Goal: Information Seeking & Learning: Learn about a topic

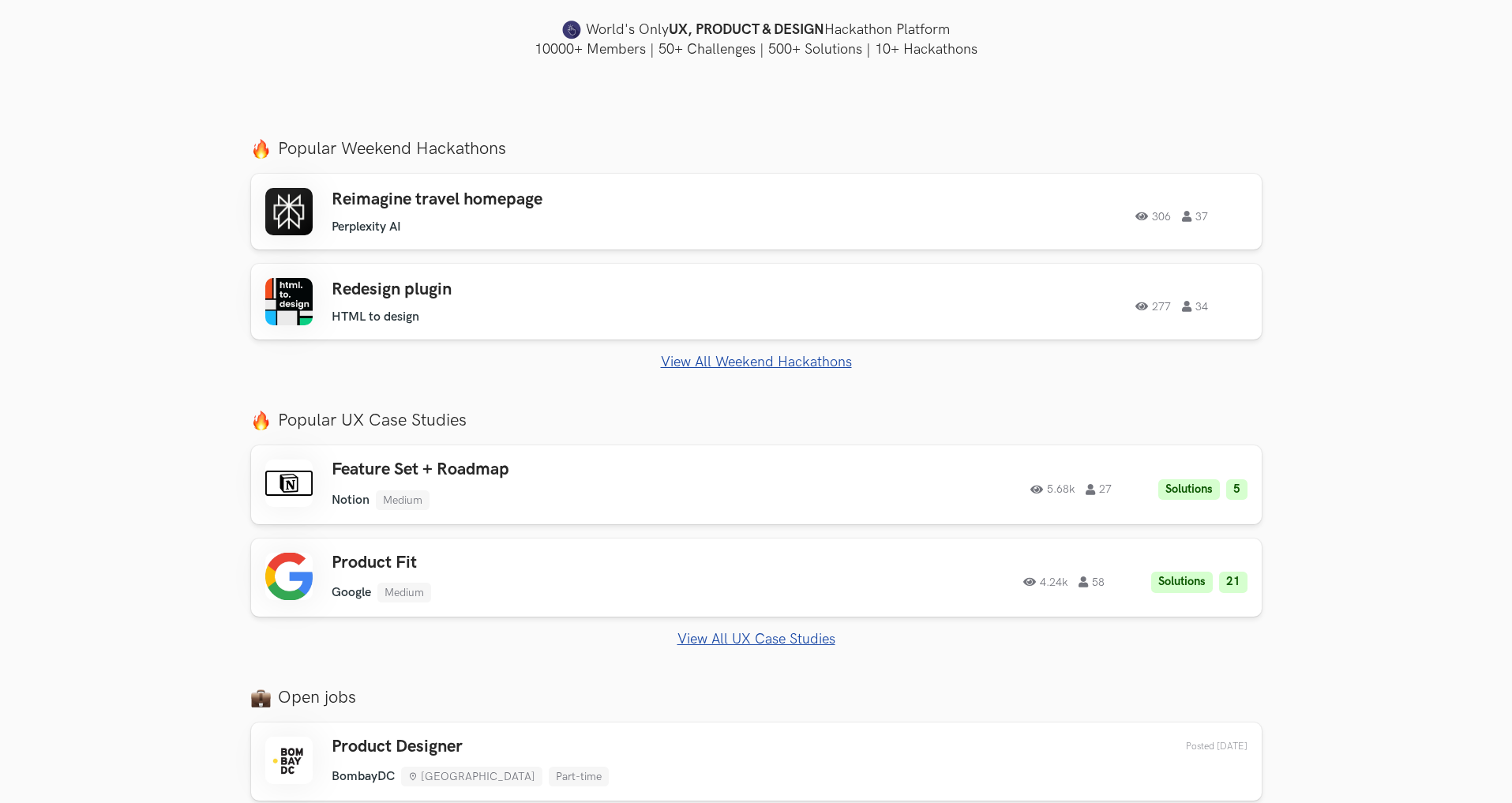
scroll to position [479, 0]
click at [564, 581] on div "Product Fit Google Medium Google Medium Solutions 21 4.24k 58" at bounding box center [555, 579] width 448 height 50
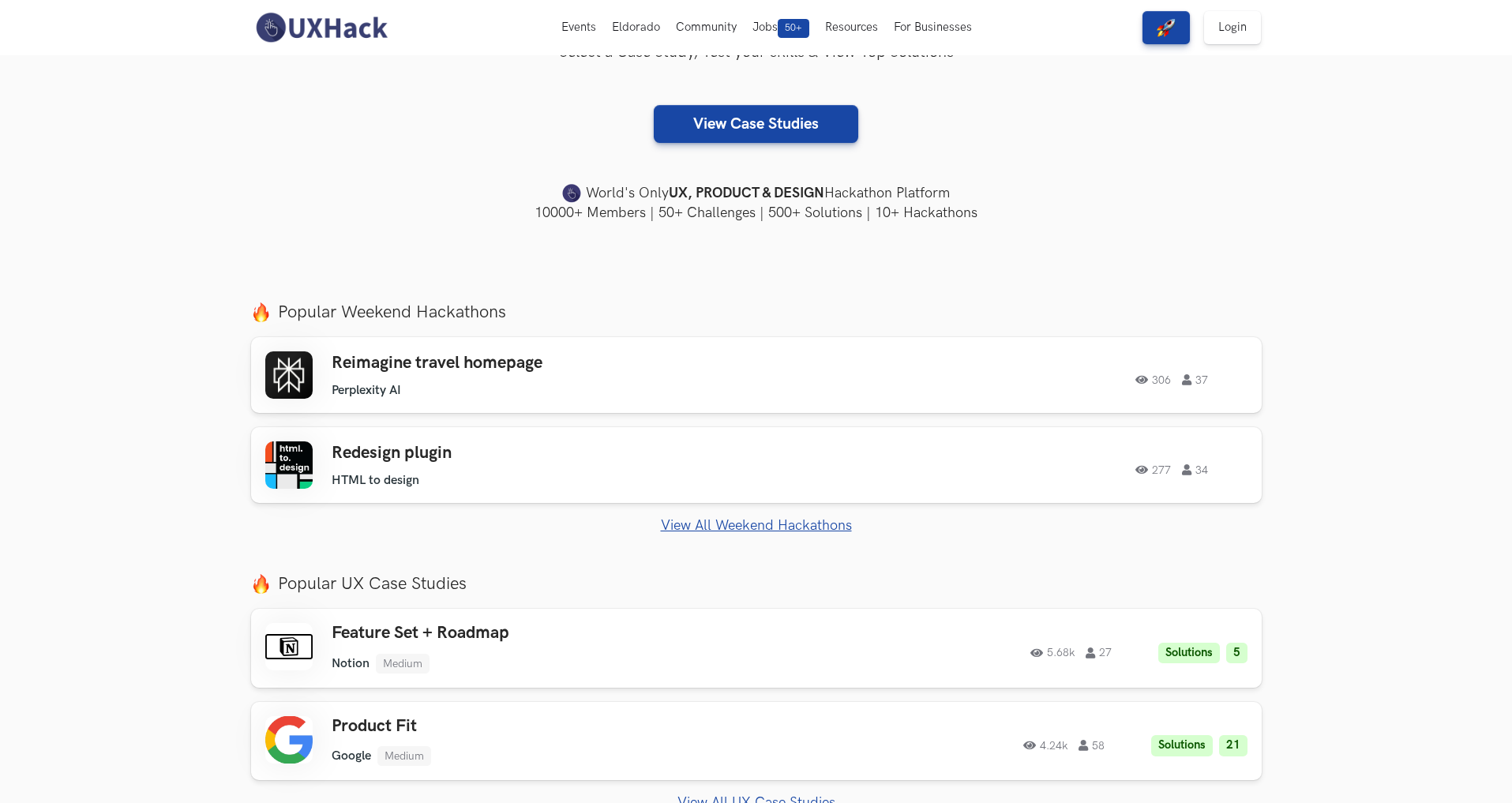
scroll to position [315, 0]
click at [661, 387] on ul "Perplexity AI" at bounding box center [555, 391] width 448 height 15
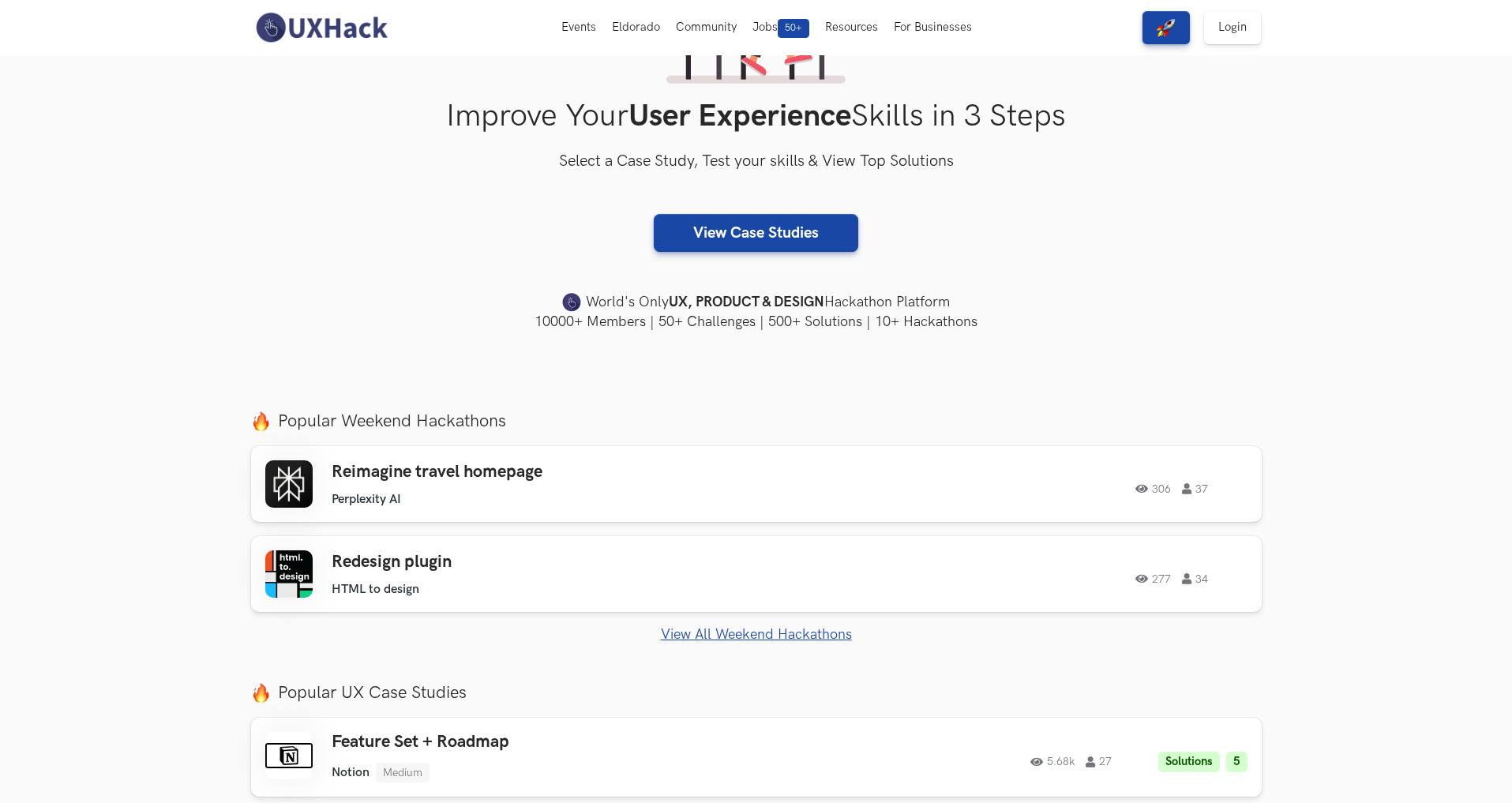
scroll to position [198, 0]
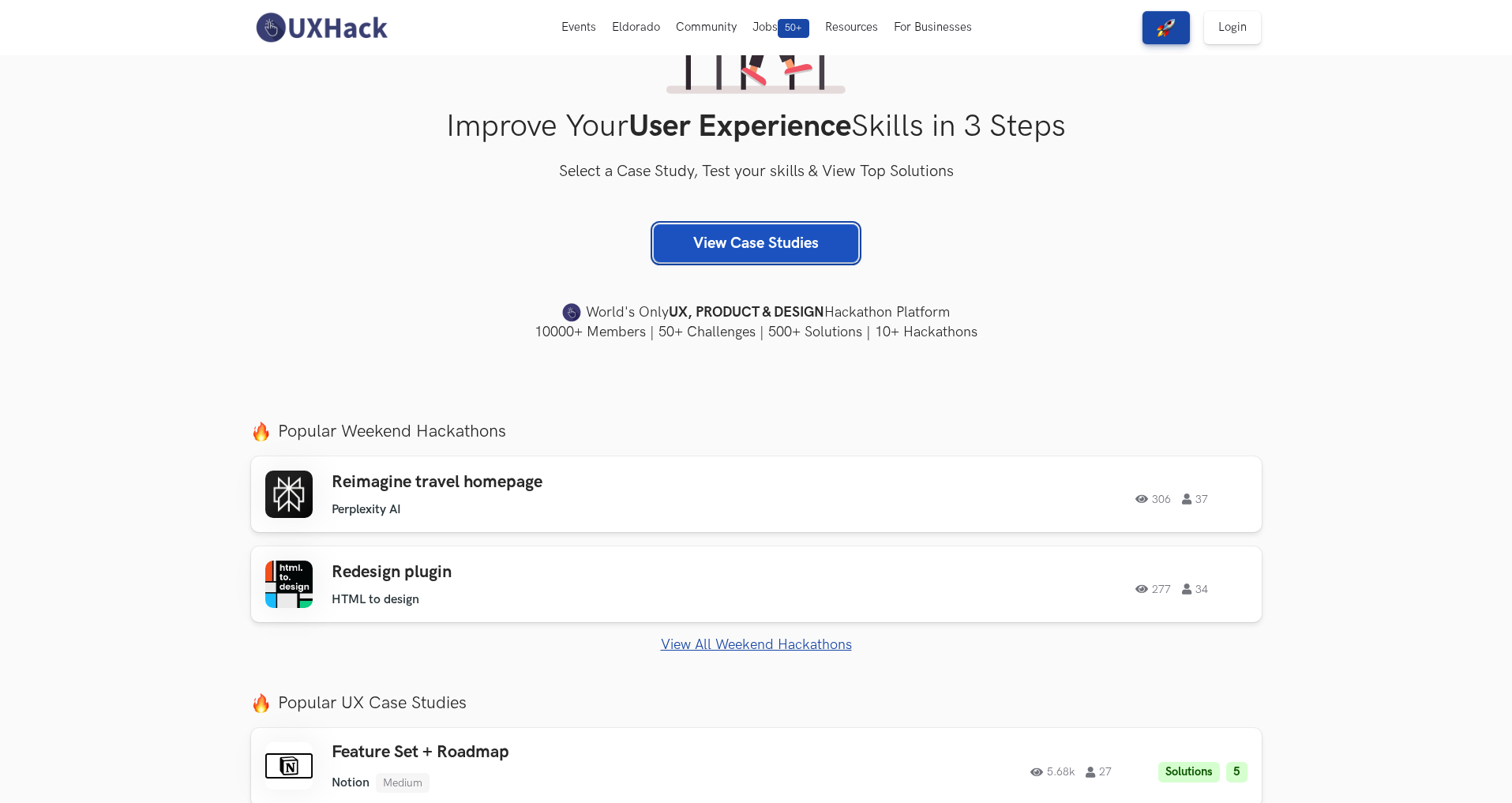
click at [791, 244] on link "View Case Studies" at bounding box center [756, 243] width 205 height 38
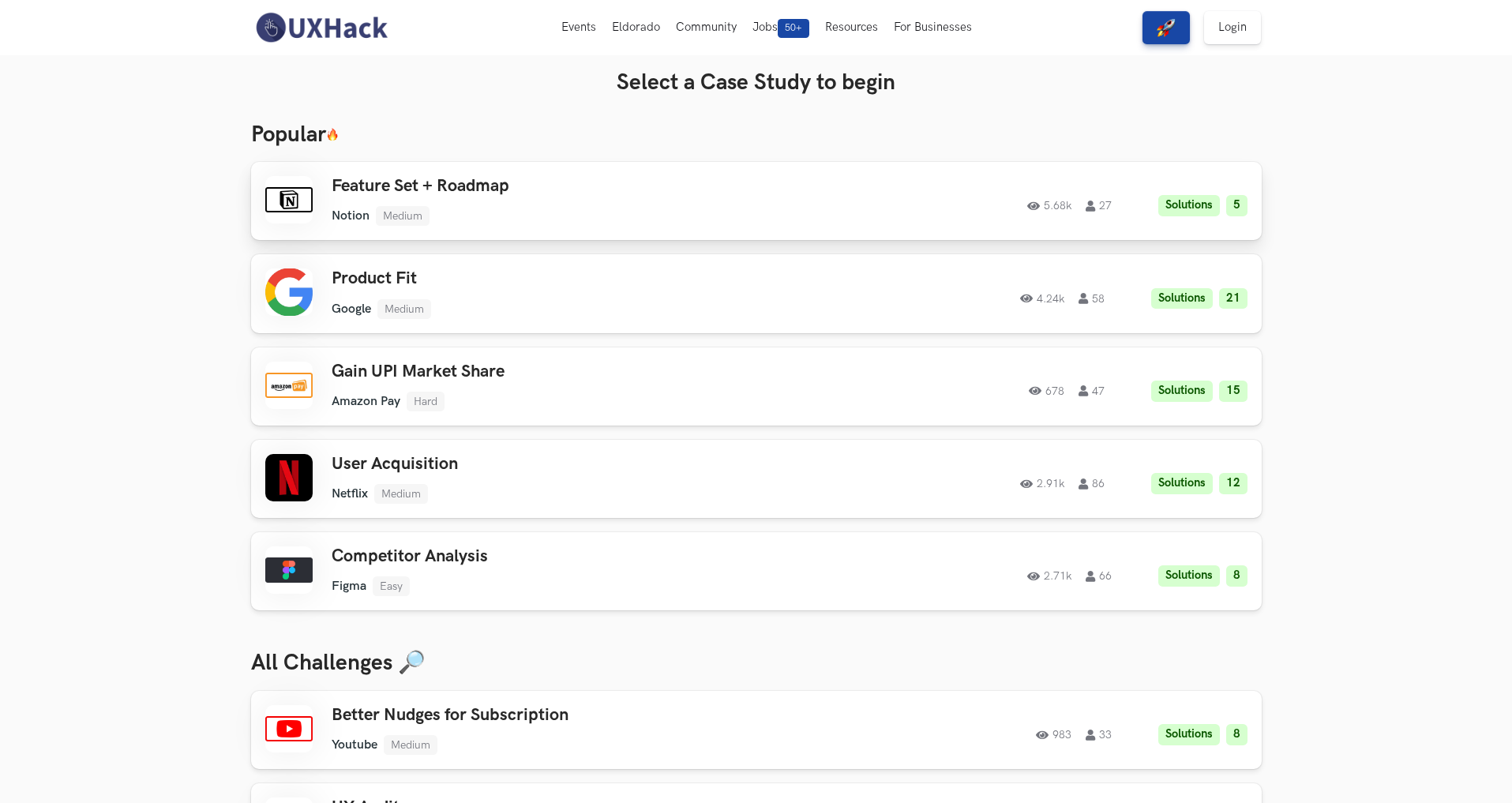
click at [908, 205] on div "5.68k 27 Solutions 5" at bounding box center [1033, 201] width 429 height 31
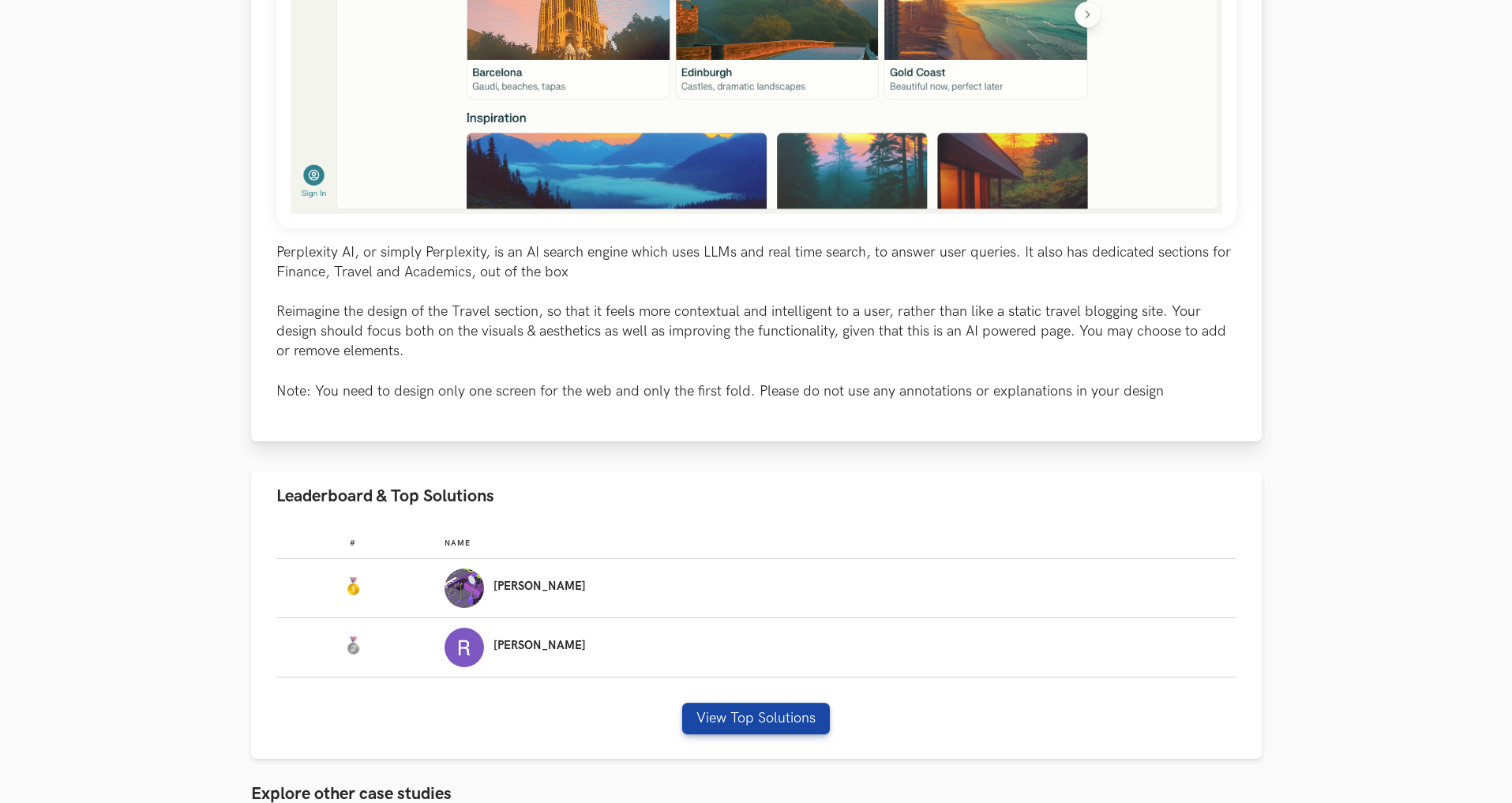
scroll to position [632, 0]
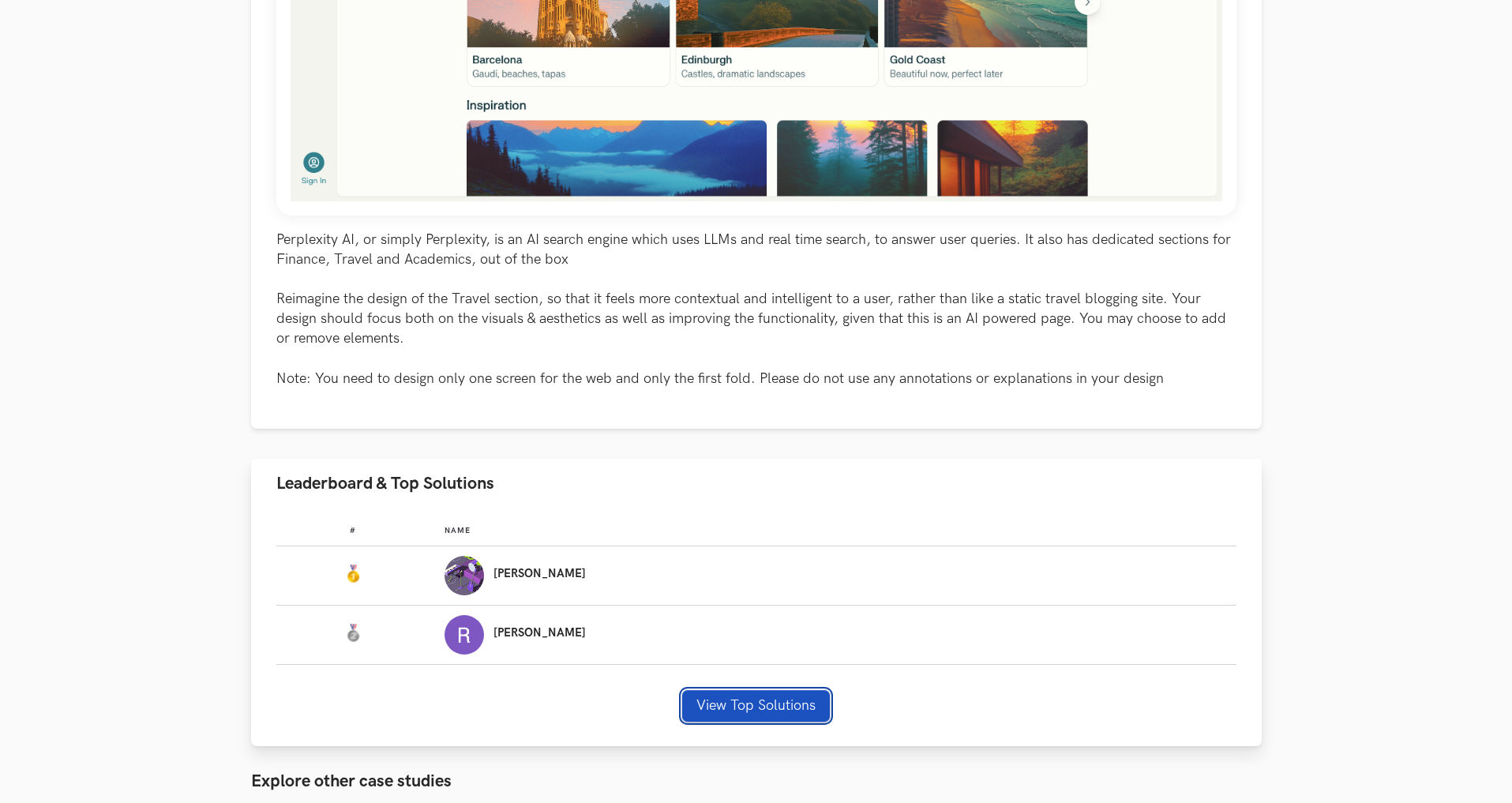
click at [703, 703] on button "View Top Solutions" at bounding box center [756, 705] width 148 height 32
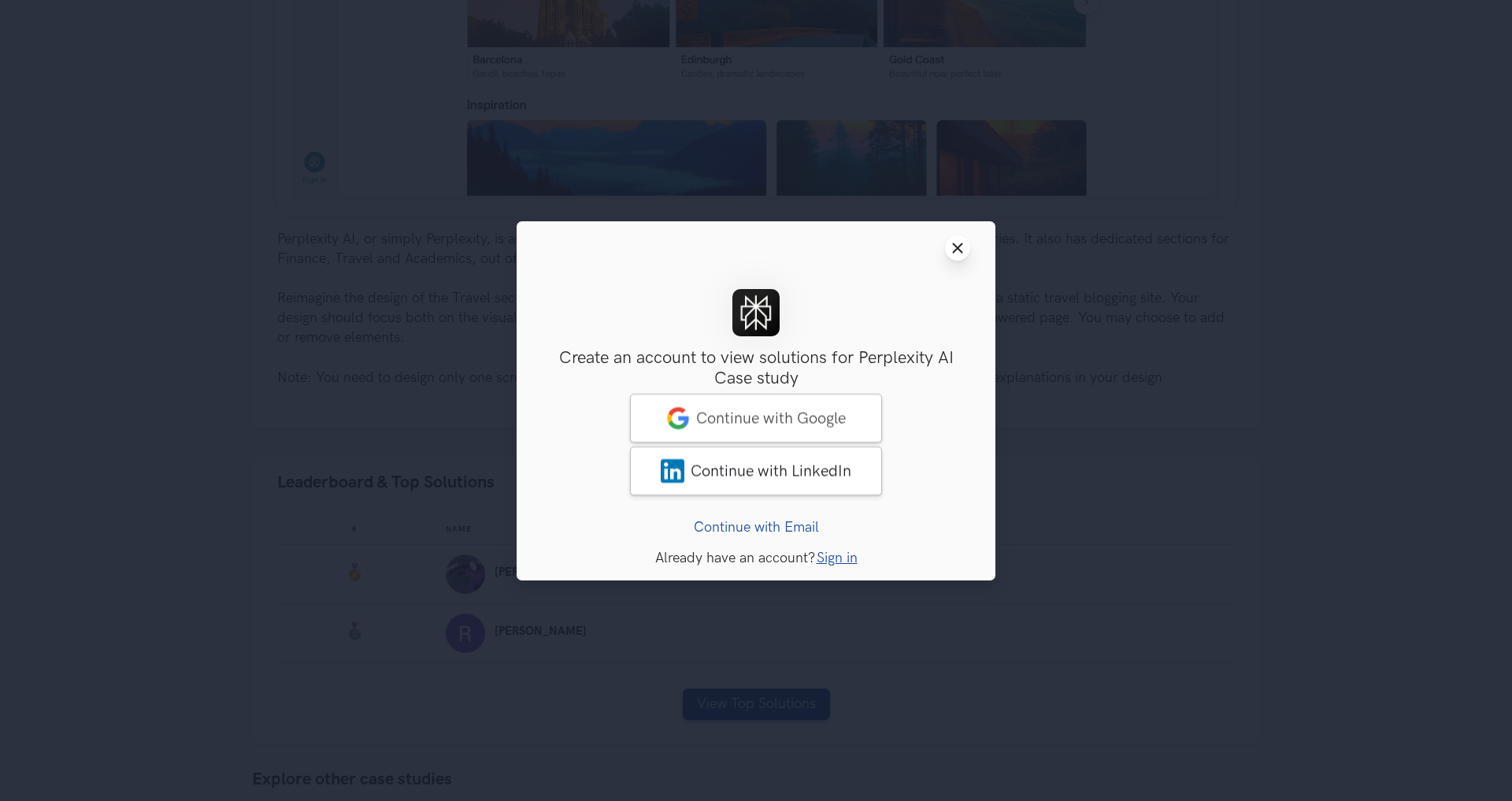
click at [967, 255] on button "Close modal window" at bounding box center [957, 248] width 25 height 25
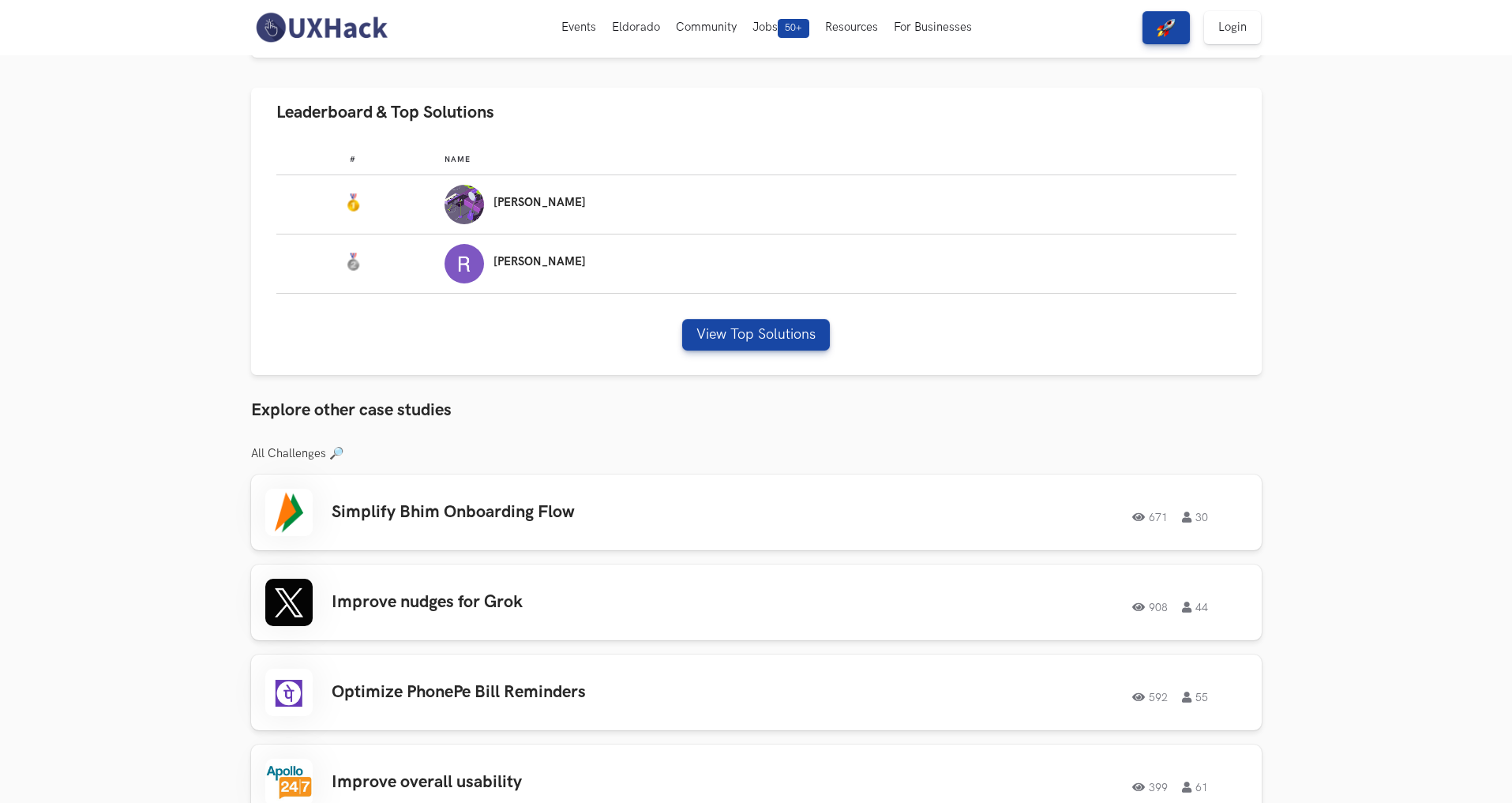
scroll to position [972, 0]
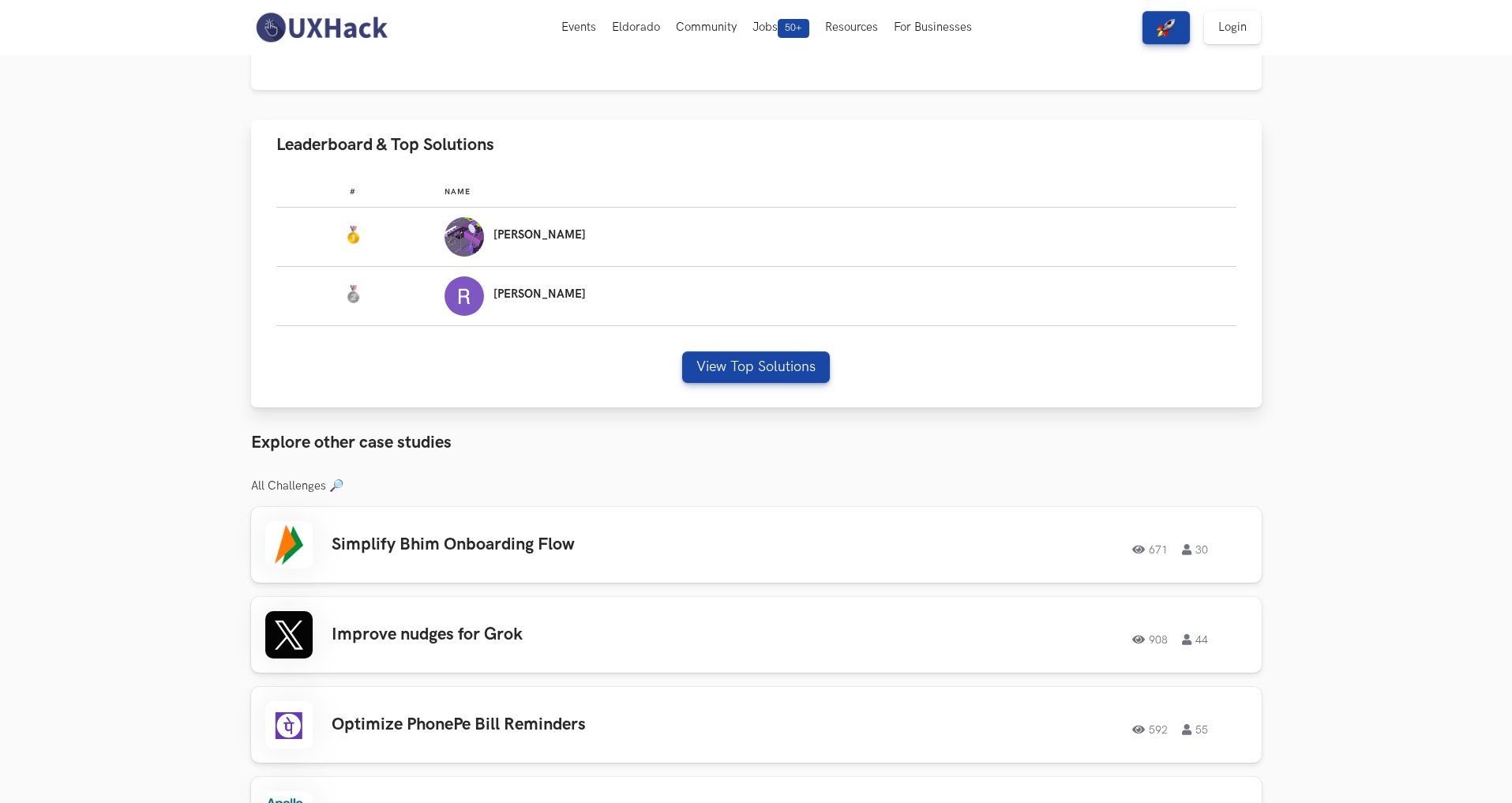
click at [586, 238] on p "Surajit" at bounding box center [539, 234] width 93 height 13
click at [484, 229] on img "Leaderboard" at bounding box center [464, 237] width 40 height 40
click at [362, 232] on img "Leaderboard" at bounding box center [352, 234] width 19 height 19
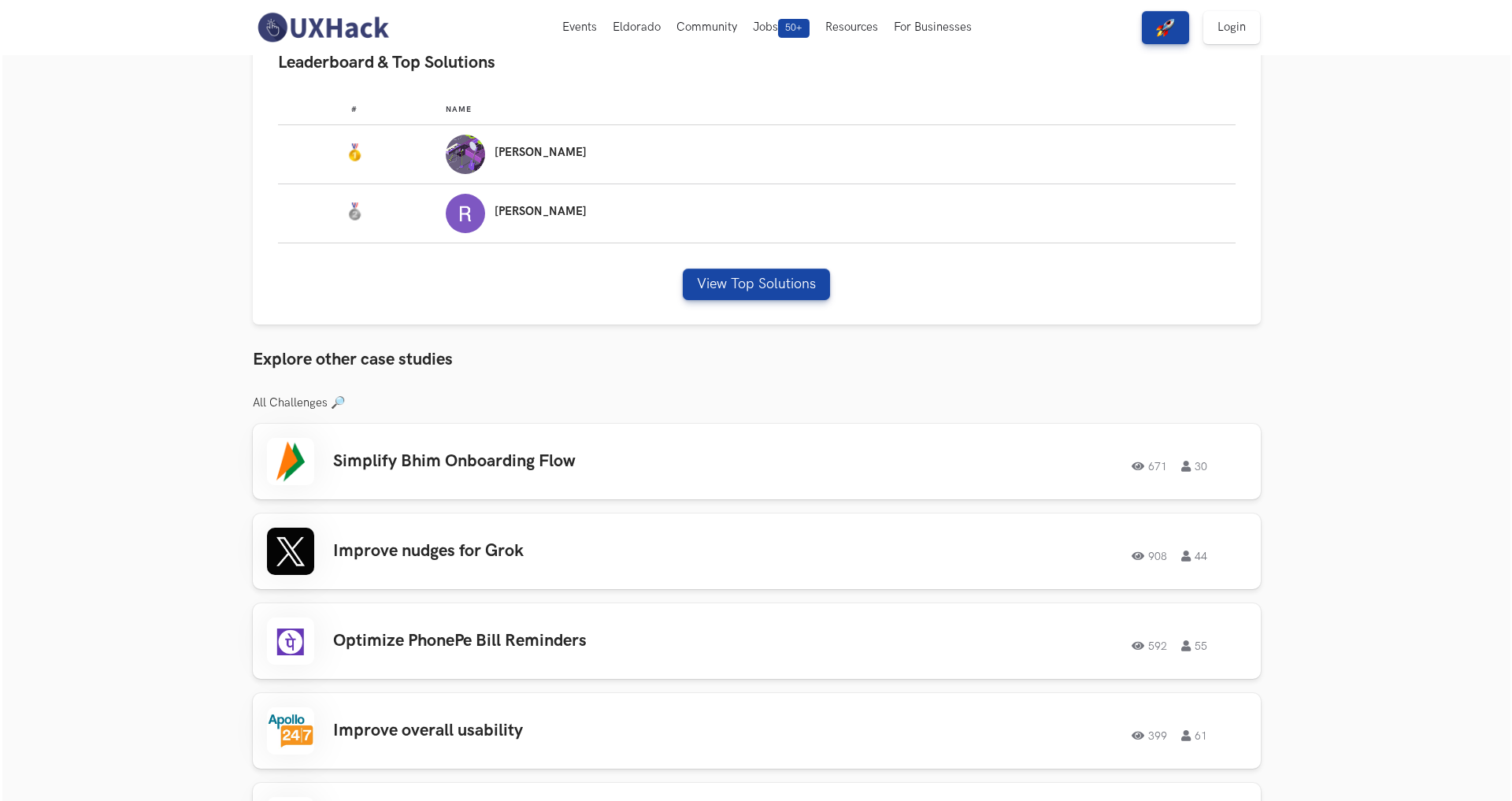
scroll to position [0, 0]
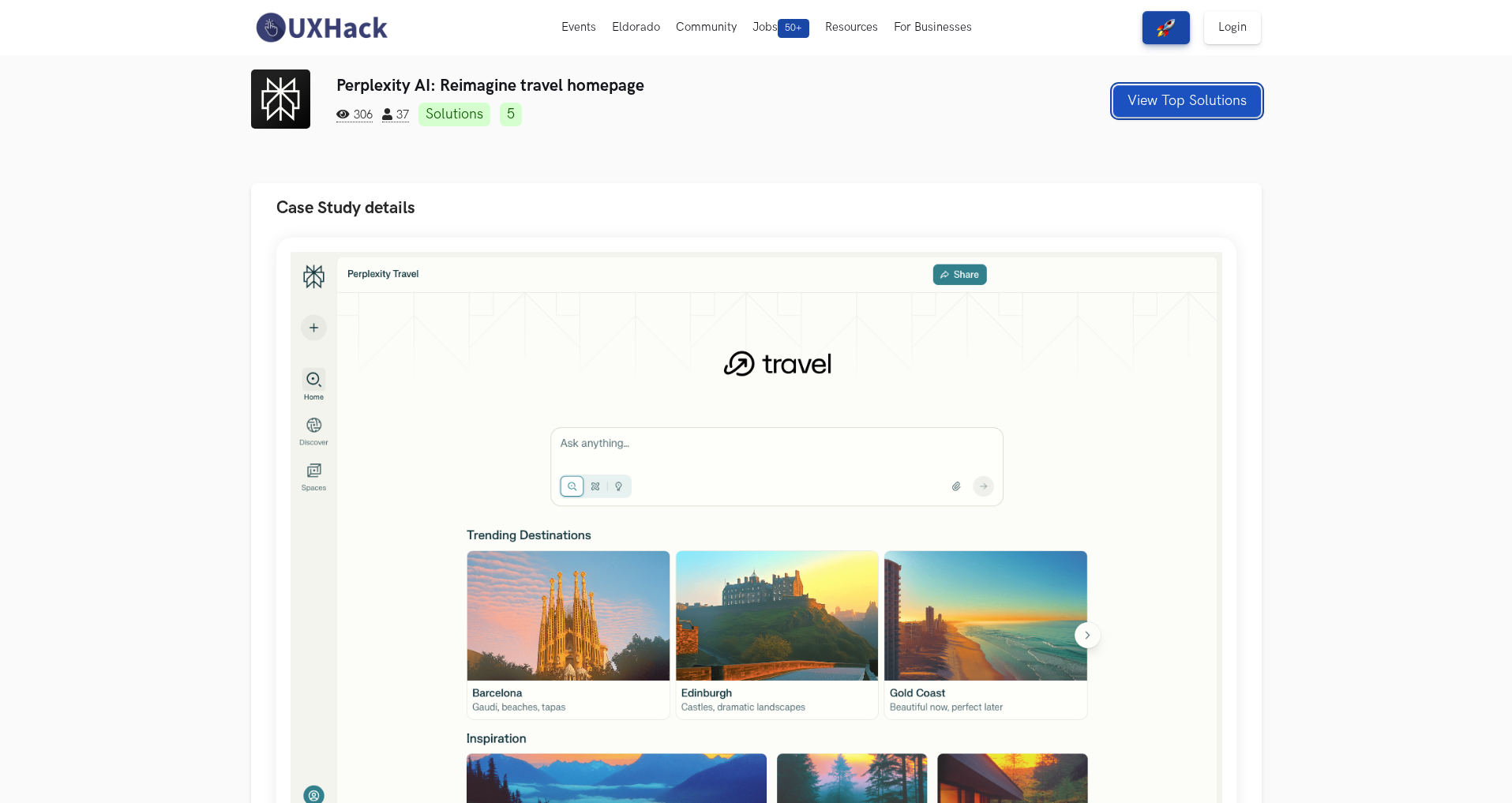
click at [1183, 112] on button "View Top Solutions" at bounding box center [1187, 101] width 148 height 32
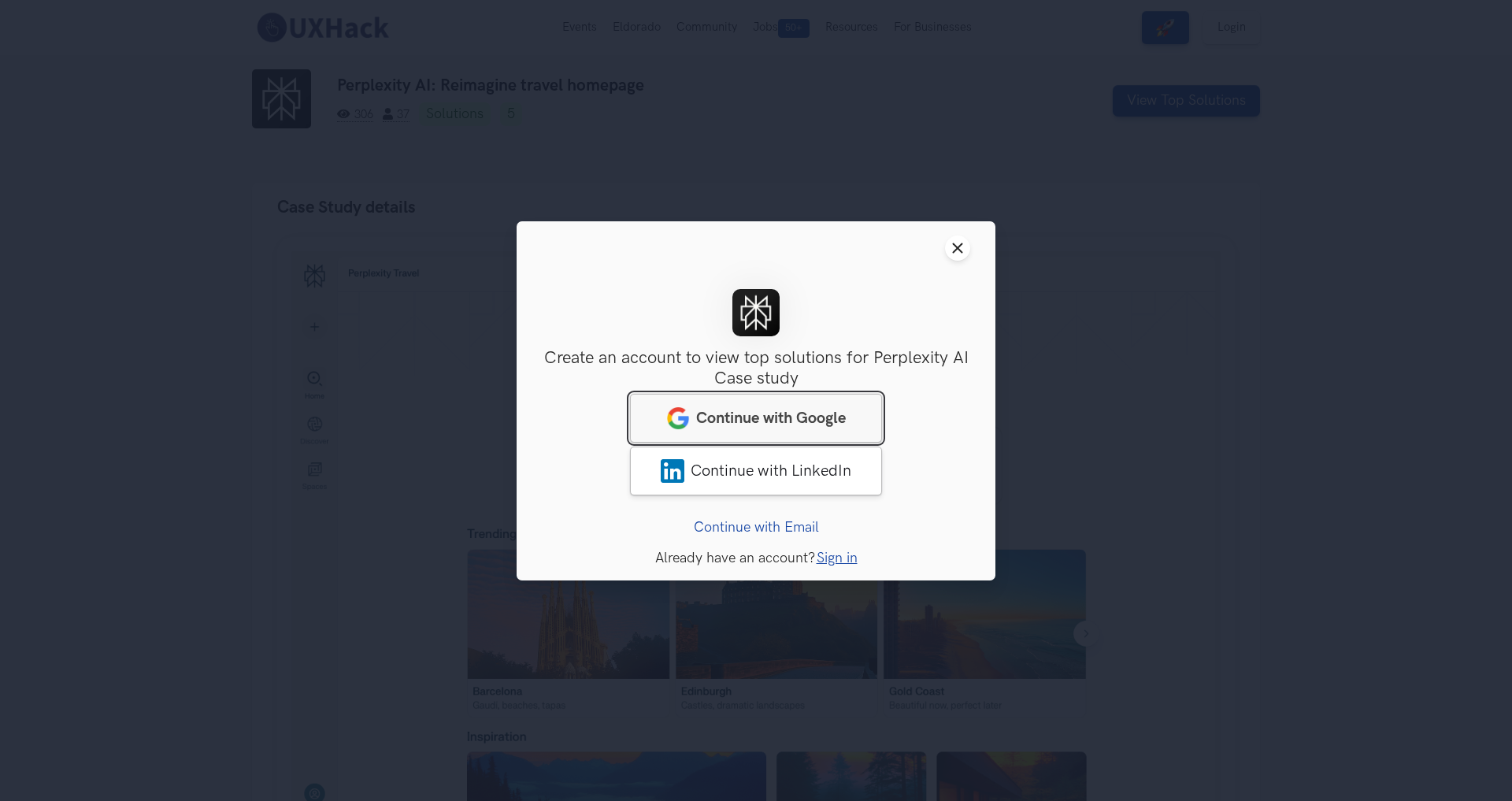
click at [813, 417] on span "Continue with Google" at bounding box center [770, 417] width 149 height 19
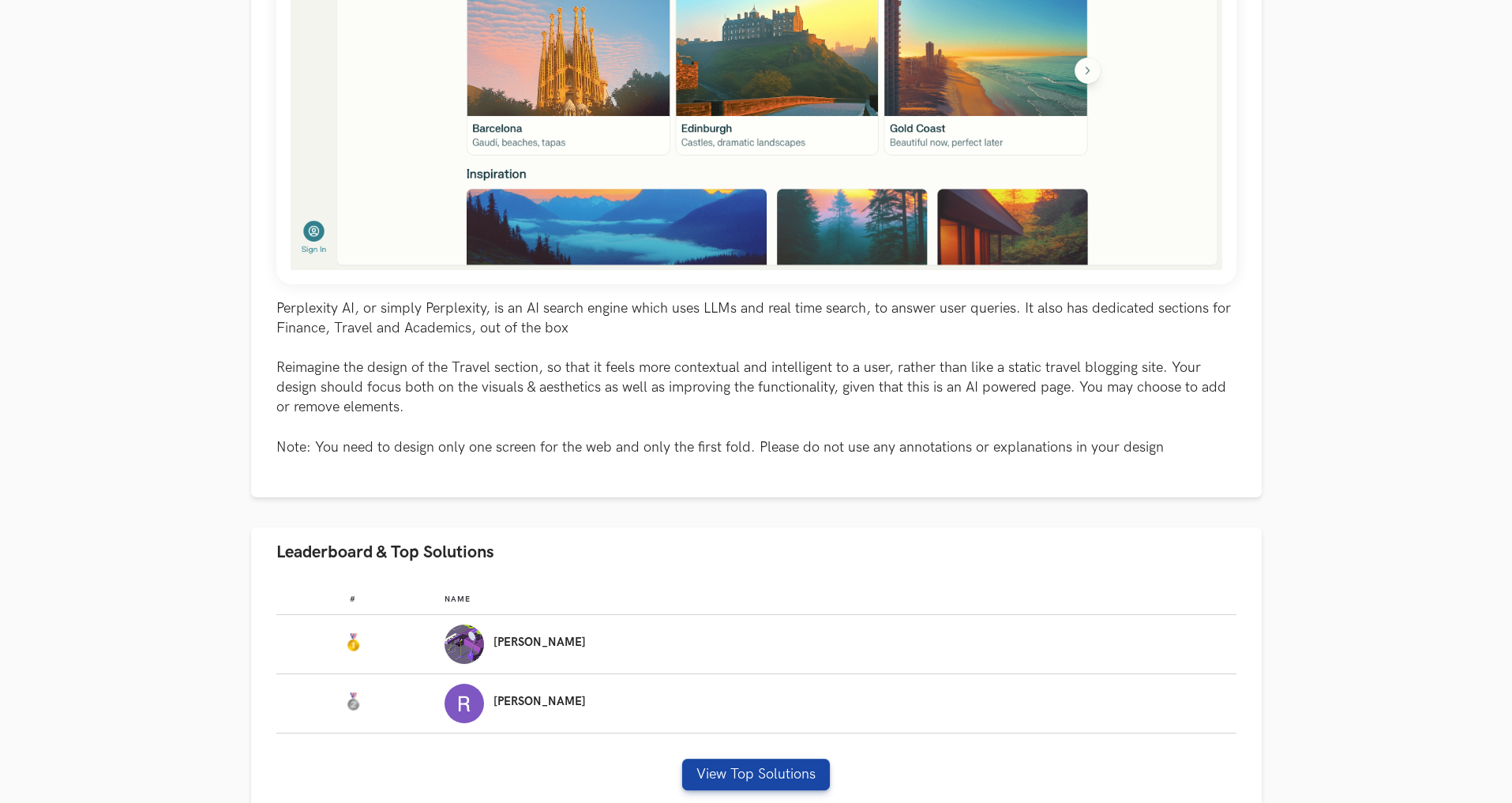
scroll to position [575, 0]
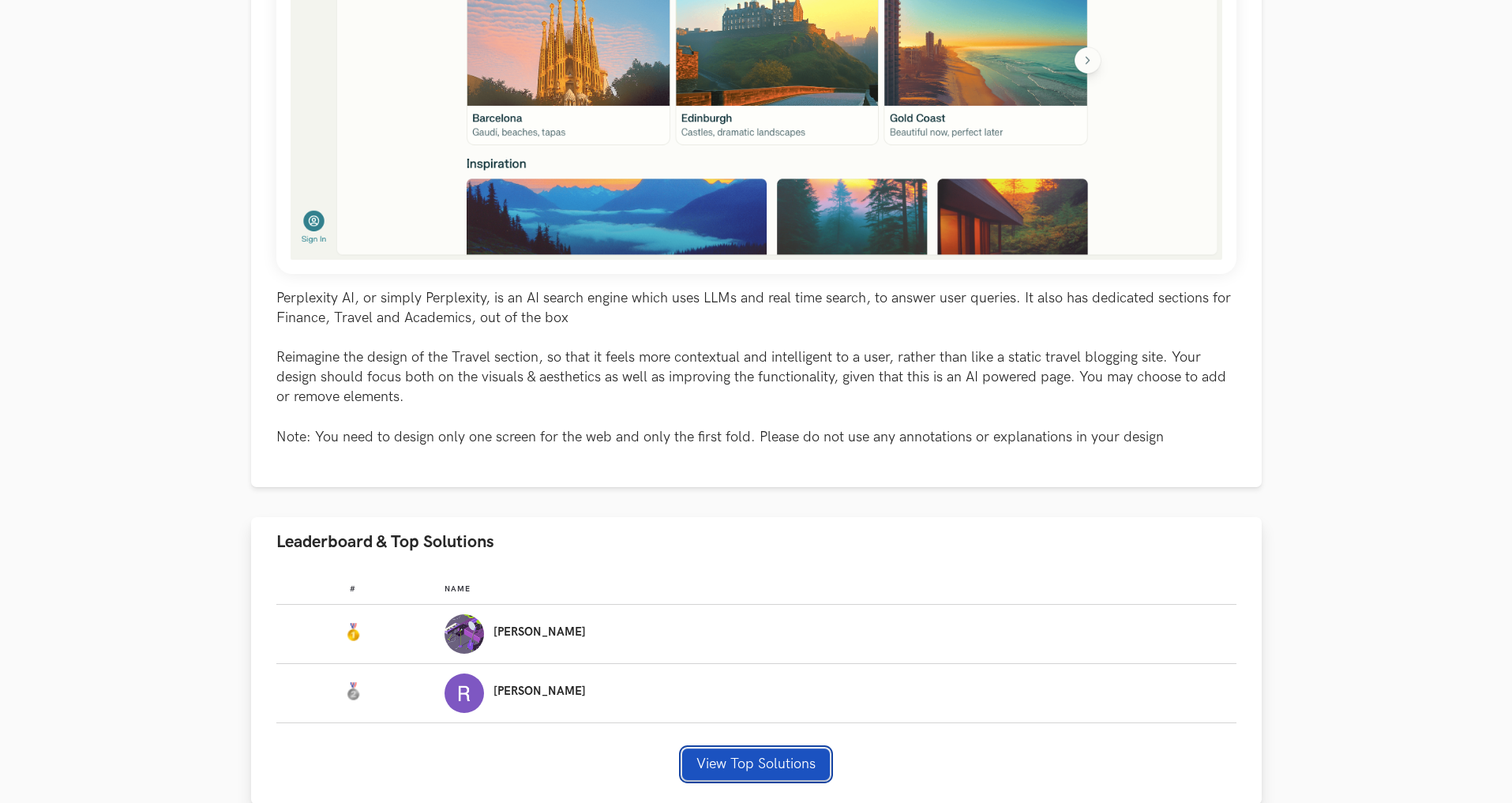
click at [714, 765] on button "View Top Solutions" at bounding box center [756, 764] width 148 height 32
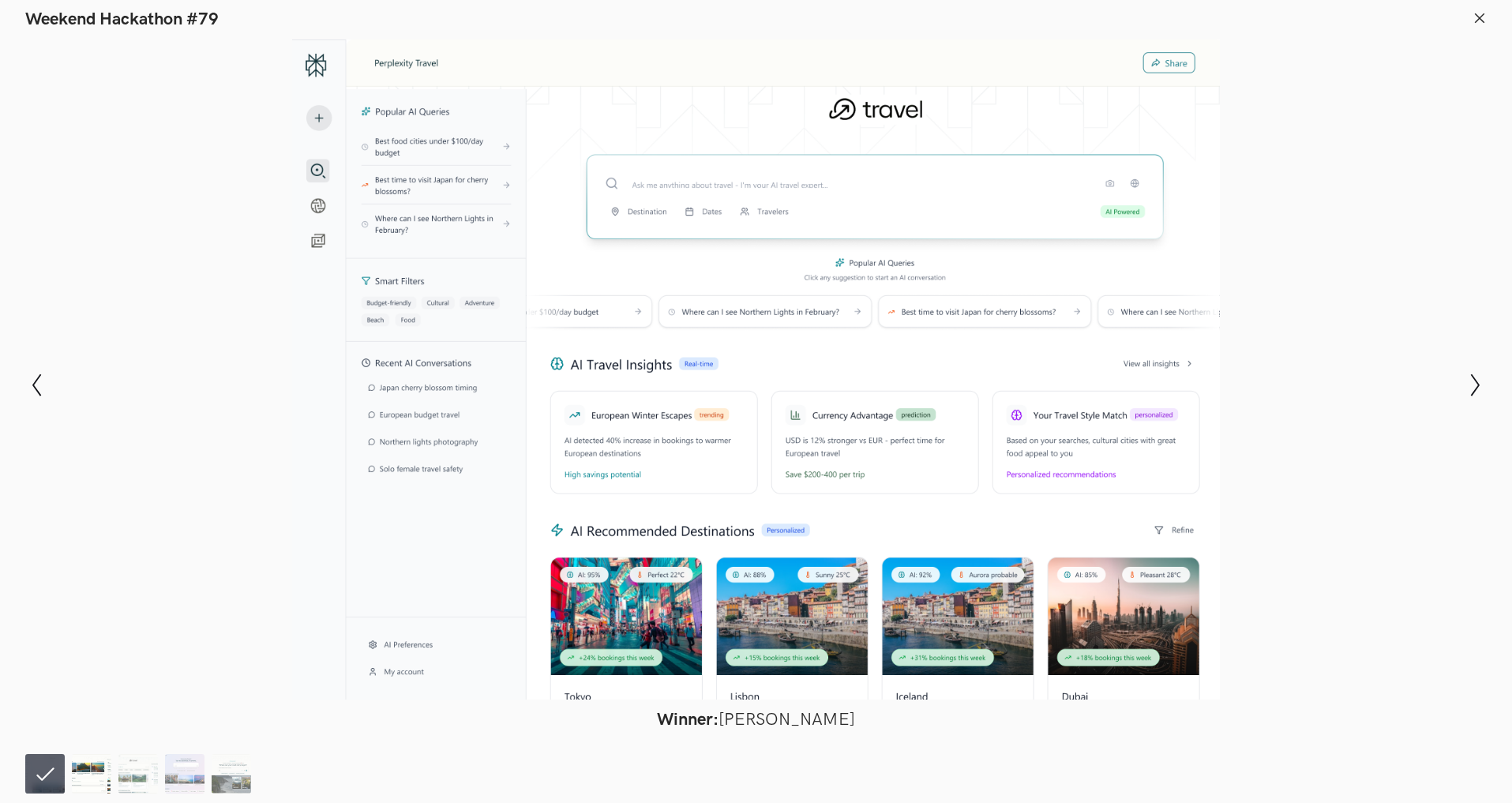
click at [100, 765] on img at bounding box center [92, 773] width 40 height 40
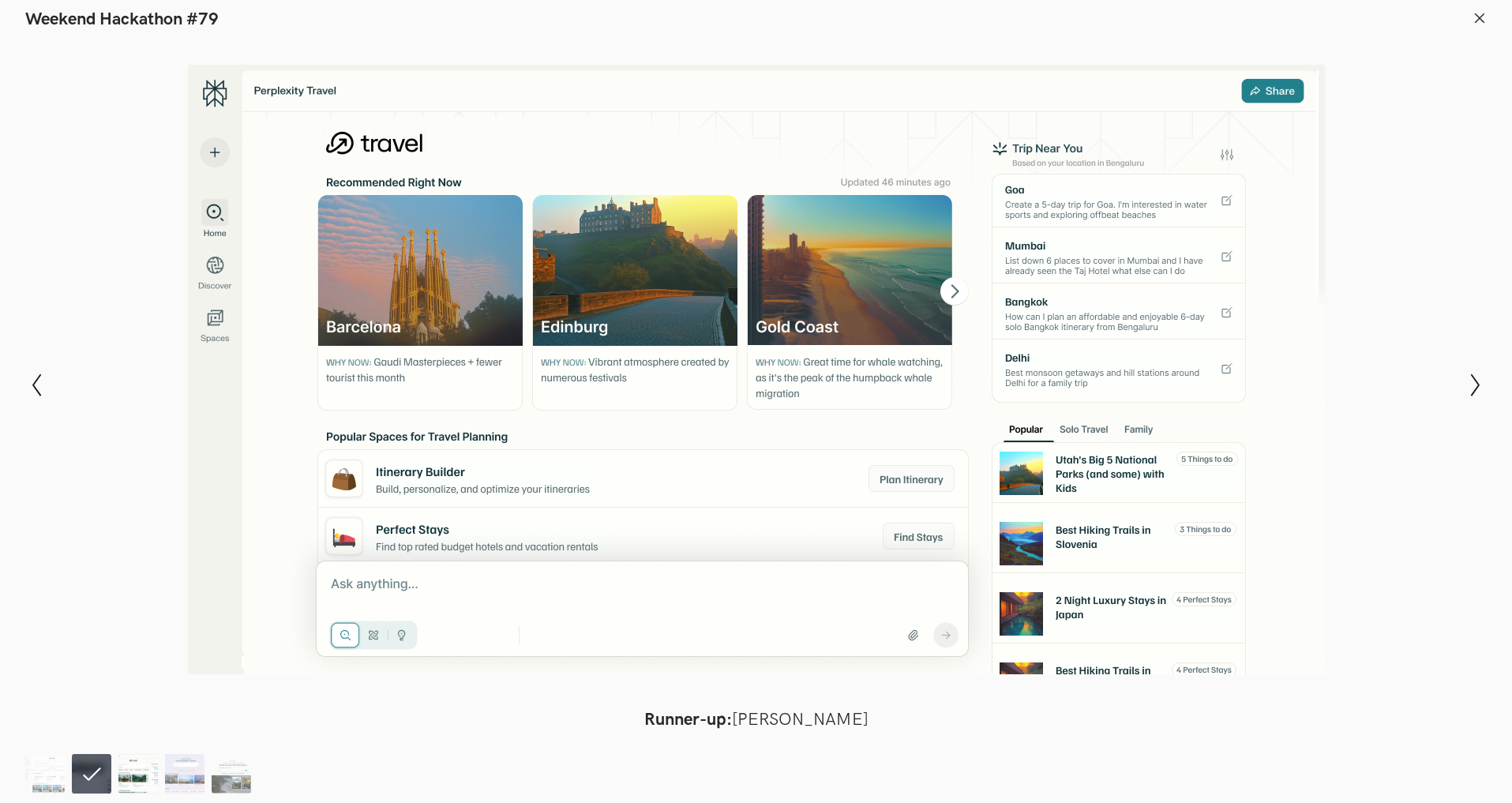
click at [127, 769] on img at bounding box center [139, 773] width 40 height 40
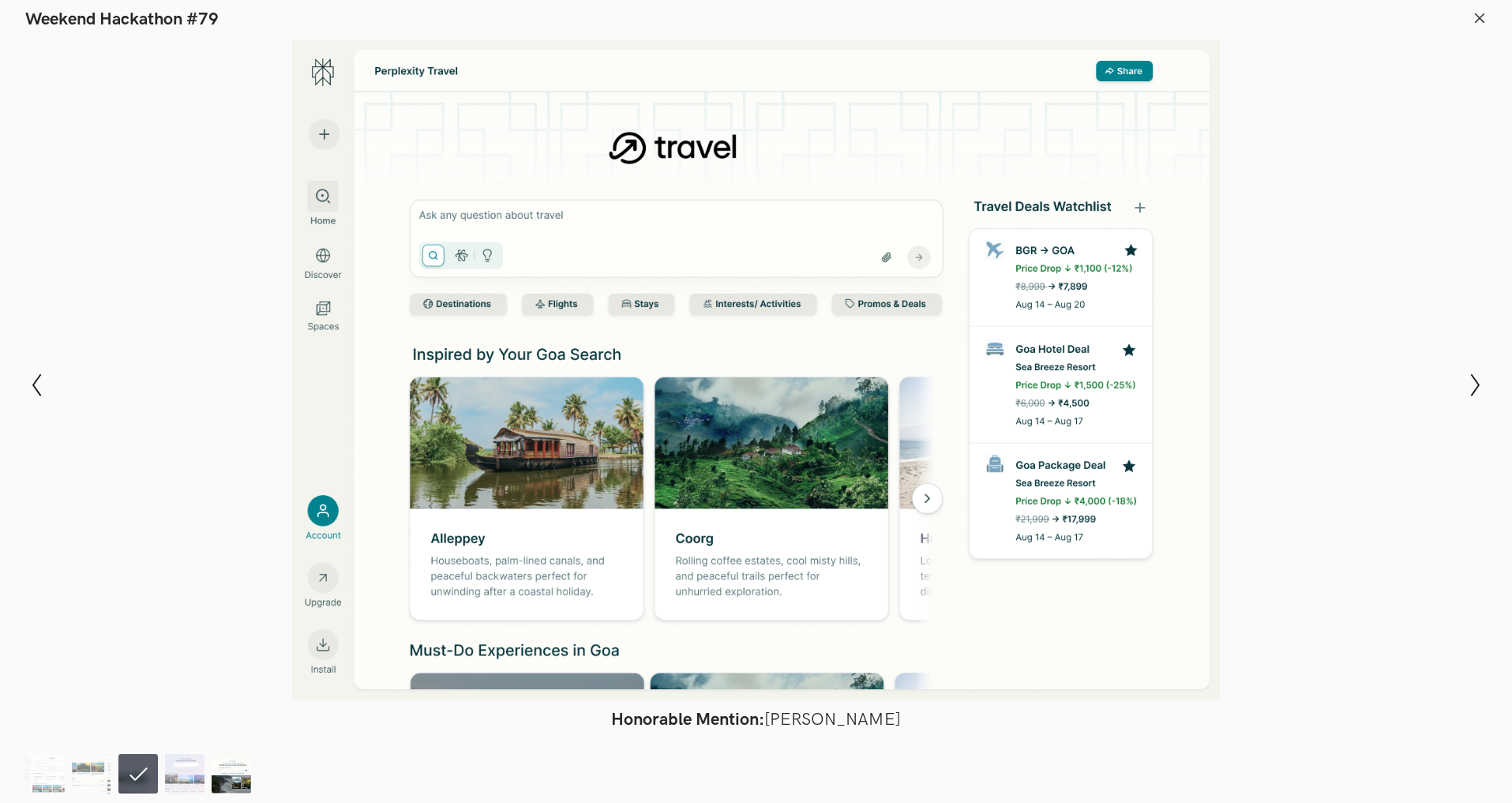
click at [239, 779] on img at bounding box center [232, 773] width 40 height 40
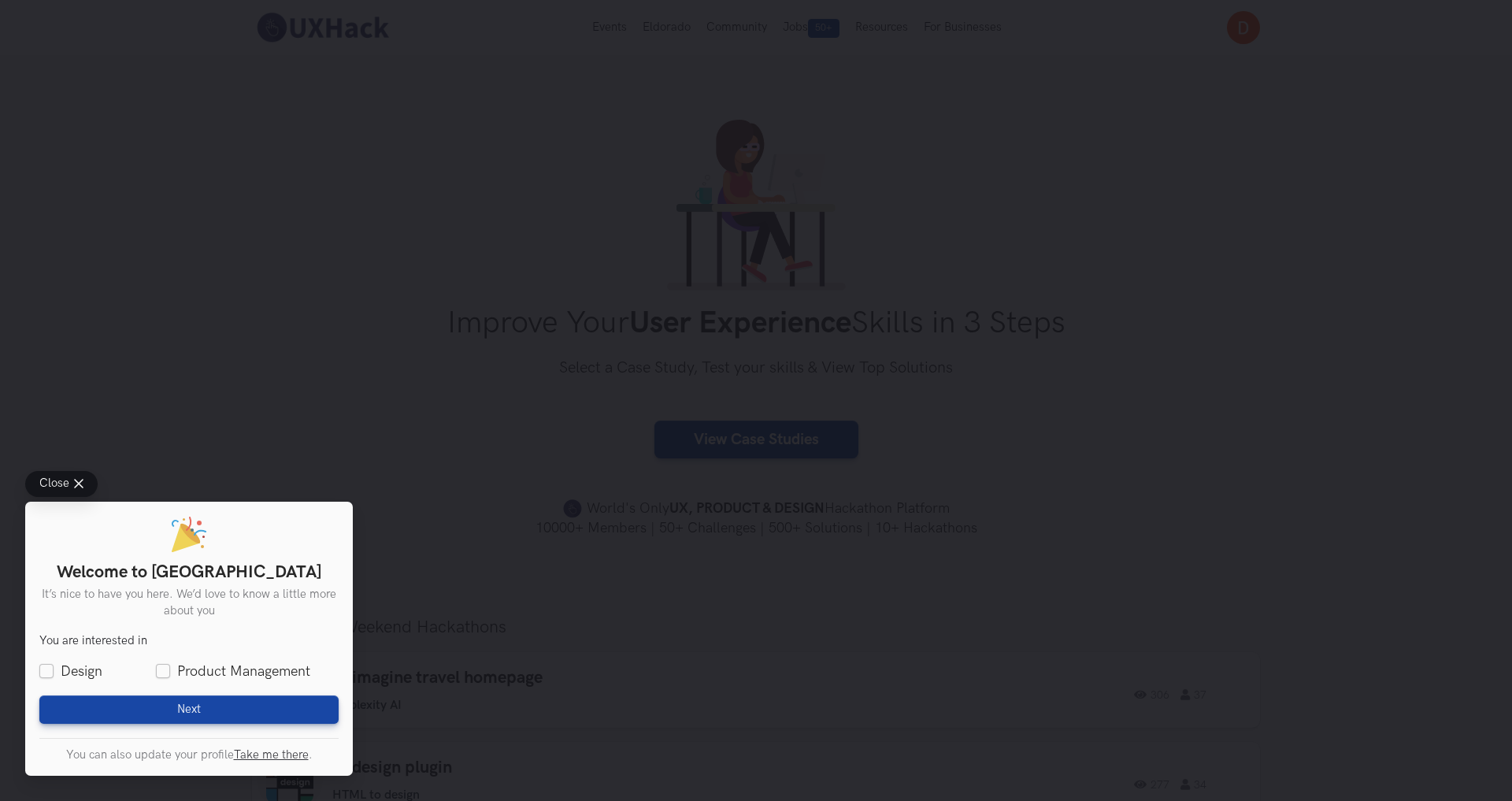
click at [78, 488] on button "Close" at bounding box center [61, 484] width 73 height 26
